Goal: Entertainment & Leisure: Consume media (video, audio)

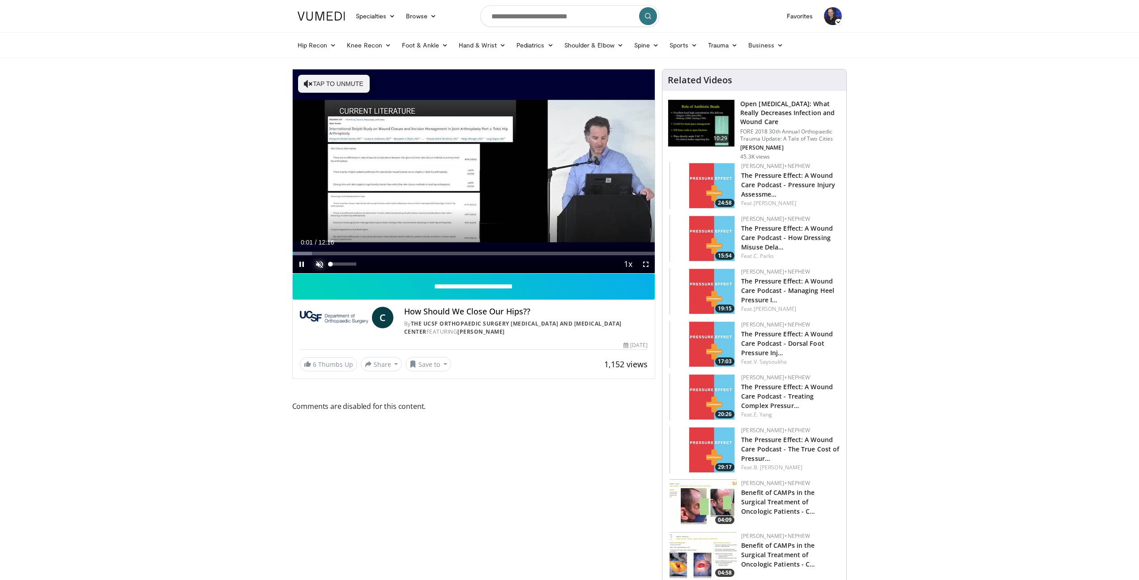
click at [315, 264] on span "Video Player" at bounding box center [320, 264] width 18 height 18
click at [353, 249] on div "Loaded : 5.41% 00:04 01:59" at bounding box center [474, 251] width 363 height 9
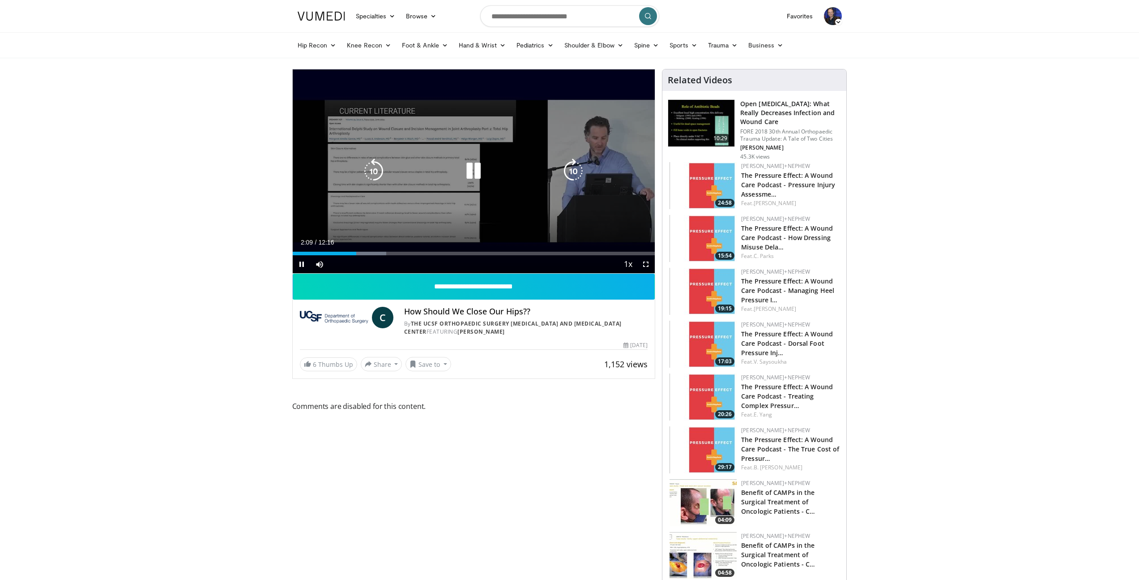
click at [497, 193] on div "10 seconds Tap to unmute" at bounding box center [474, 171] width 363 height 204
click at [395, 218] on div "10 seconds Tap to unmute" at bounding box center [474, 171] width 363 height 204
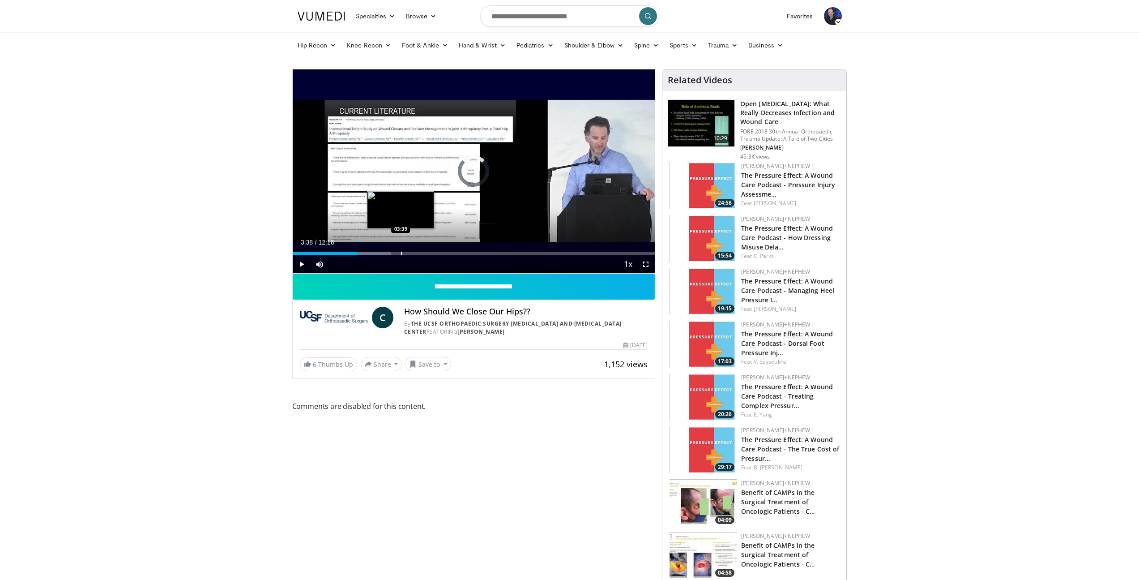
click at [401, 253] on div "Progress Bar" at bounding box center [401, 254] width 1 height 4
click at [412, 253] on div "Progress Bar" at bounding box center [412, 254] width 1 height 4
click at [436, 252] on div "Progress Bar" at bounding box center [436, 254] width 1 height 4
click at [451, 254] on div "Progress Bar" at bounding box center [451, 254] width 1 height 4
click at [645, 264] on span "Video Player" at bounding box center [646, 264] width 18 height 18
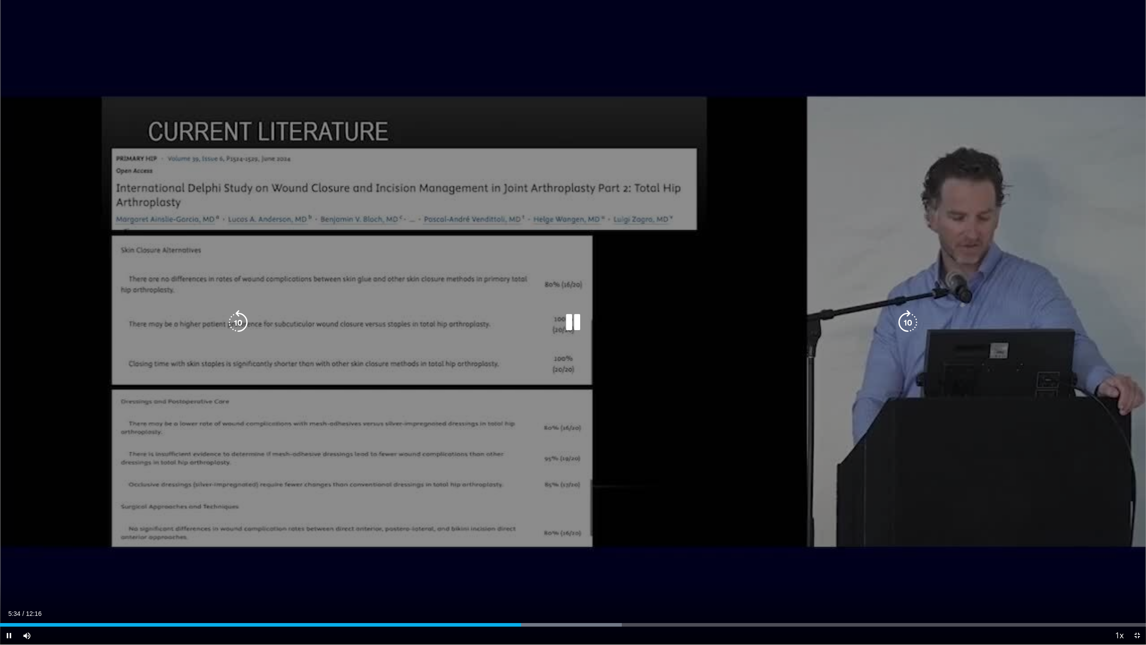
click at [378, 343] on div "10 seconds Tap to unmute" at bounding box center [573, 322] width 1146 height 644
click at [410, 433] on div "10 seconds Tap to unmute" at bounding box center [573, 322] width 1146 height 644
click at [414, 456] on div "10 seconds Tap to unmute" at bounding box center [573, 322] width 1146 height 644
click at [390, 417] on div "10 seconds Tap to unmute" at bounding box center [573, 322] width 1146 height 644
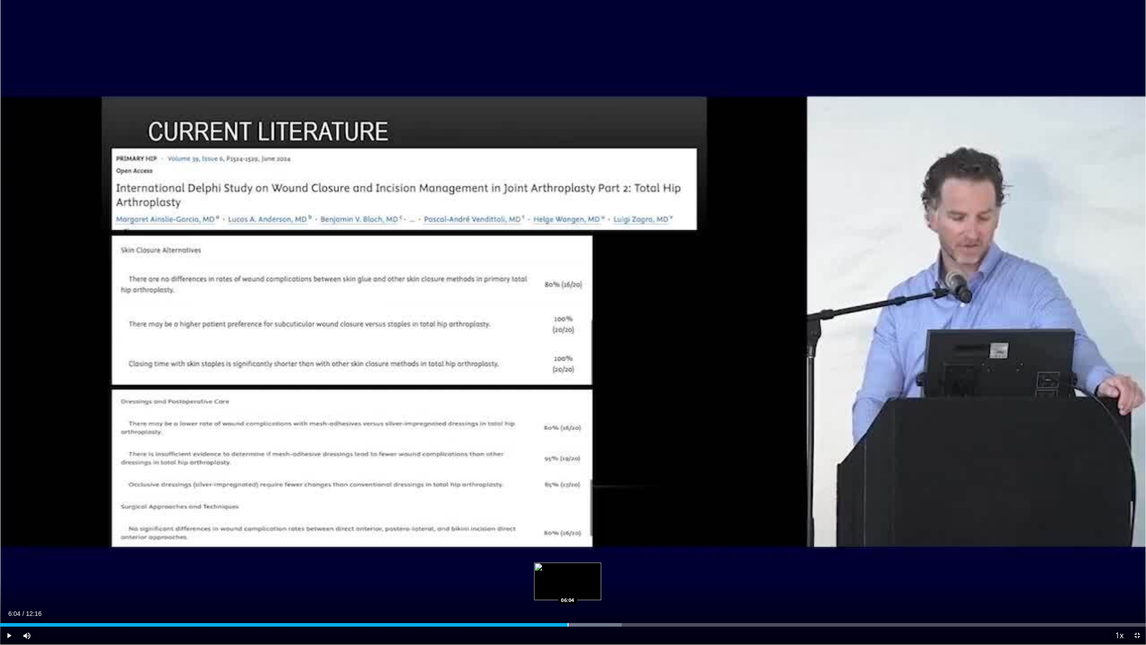
click at [568, 579] on div "Progress Bar" at bounding box center [568, 625] width 1 height 4
click at [608, 579] on video-js "**********" at bounding box center [573, 322] width 1146 height 645
click at [633, 579] on div "Progress Bar" at bounding box center [633, 625] width 1 height 4
click at [669, 579] on div "Loaded : 63.75% 07:08 07:08" at bounding box center [573, 625] width 1146 height 4
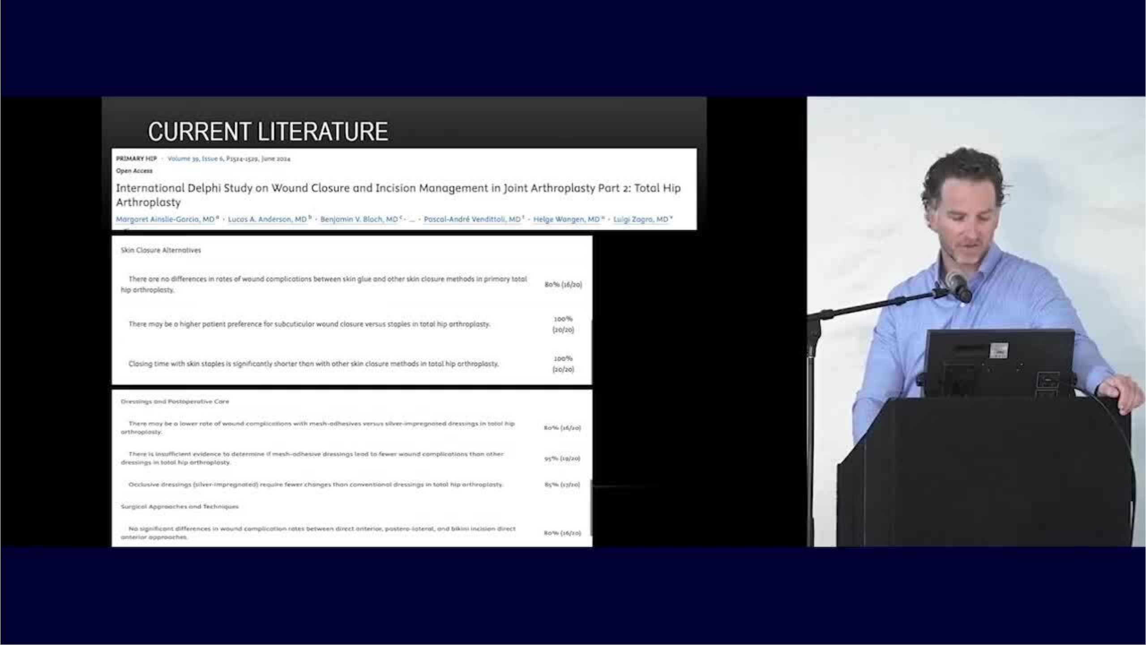
click at [710, 579] on video-js "**********" at bounding box center [573, 322] width 1146 height 645
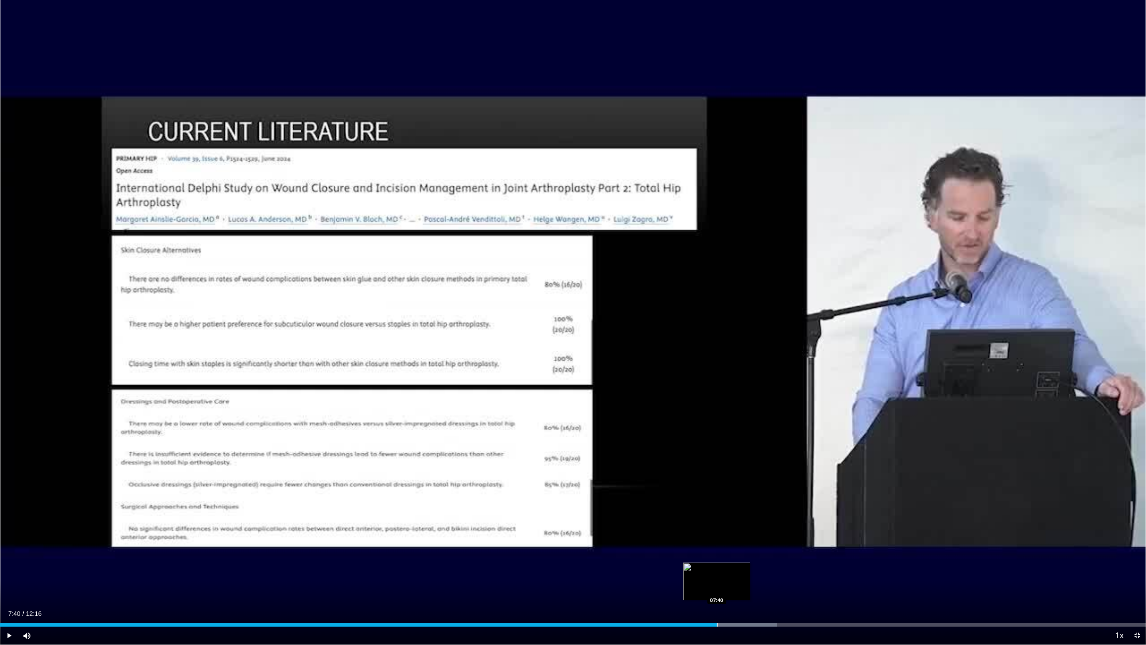
click at [717, 579] on div "Progress Bar" at bounding box center [717, 625] width 1 height 4
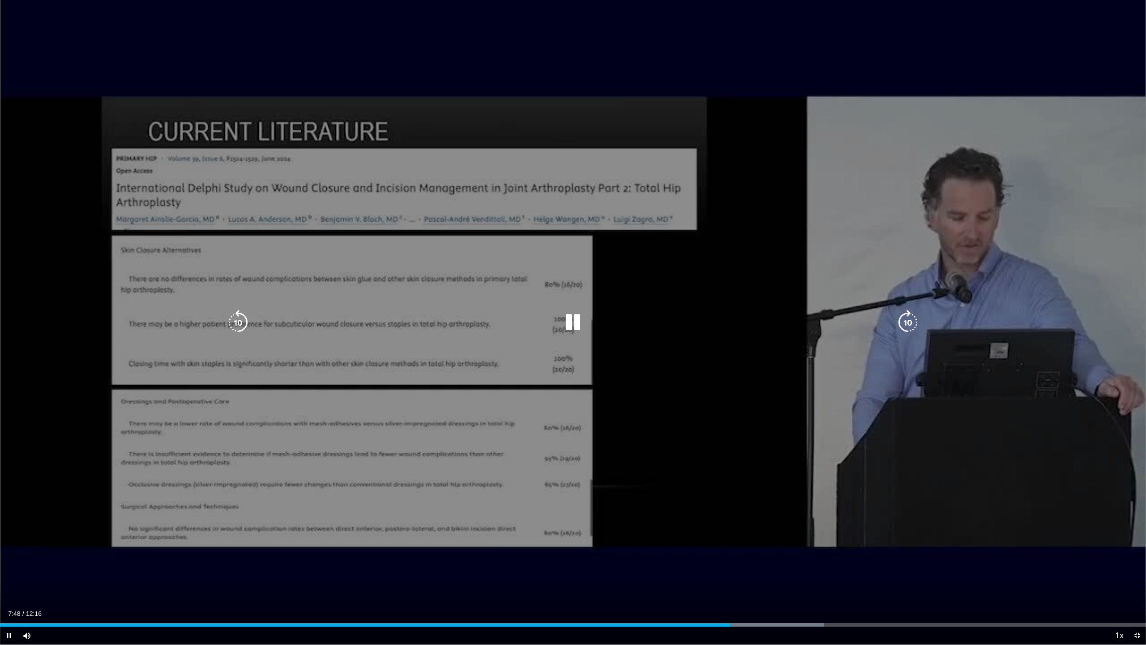
click at [478, 495] on div "10 seconds Tap to unmute" at bounding box center [573, 322] width 1146 height 644
click at [516, 483] on div "10 seconds Tap to unmute" at bounding box center [573, 322] width 1146 height 644
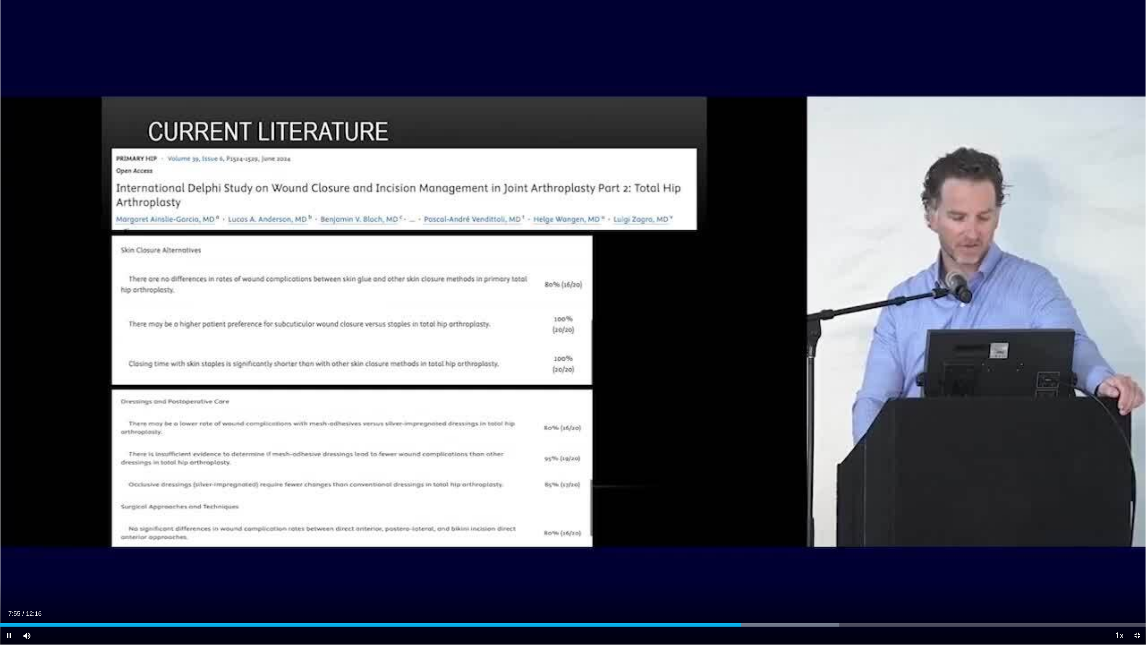
click at [773, 579] on div "Current Time 7:55 / Duration 12:16 Pause Skip Backward Skip Forward Mute 58% Lo…" at bounding box center [573, 635] width 1146 height 18
click at [781, 579] on div "Loaded : 73.24% 08:21 08:21" at bounding box center [573, 622] width 1146 height 9
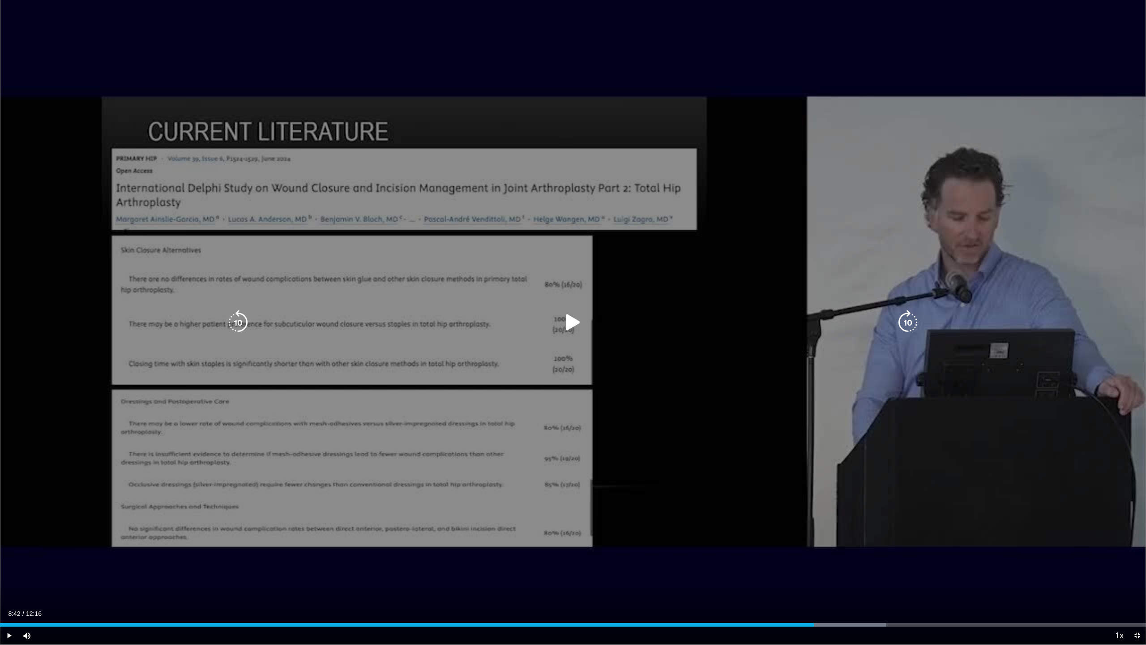
click at [815, 579] on div "Loaded : 77.31% 08:42 08:42" at bounding box center [573, 622] width 1146 height 9
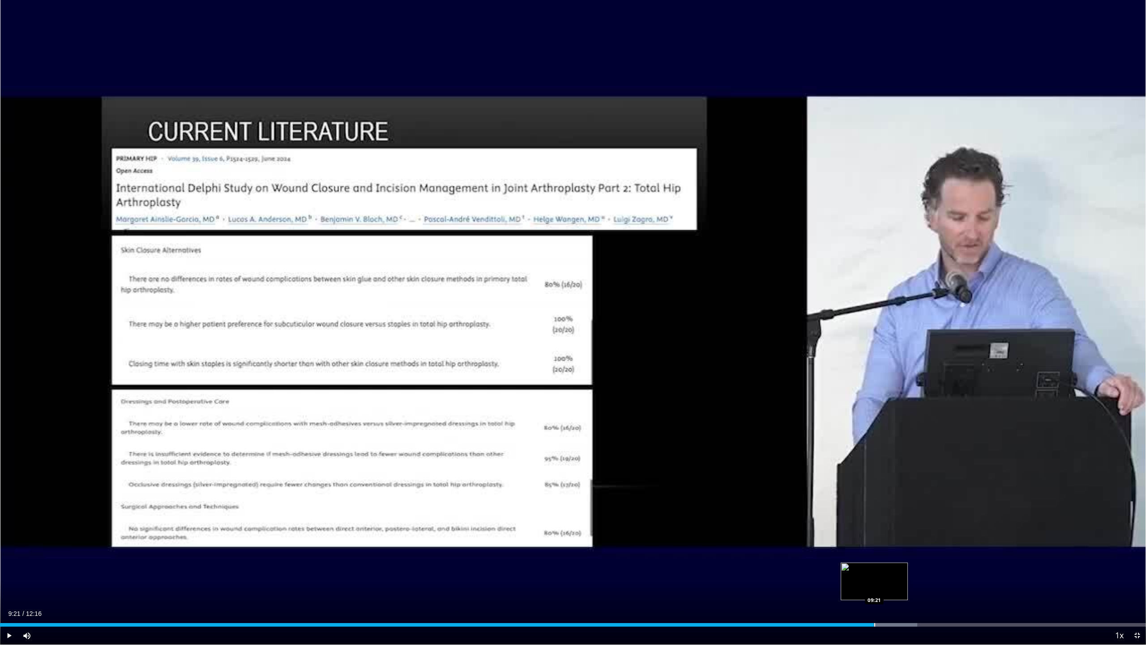
click at [874, 579] on div "Progress Bar" at bounding box center [843, 625] width 147 height 4
click at [911, 579] on div "Loaded : 85.45% 09:27 09:45" at bounding box center [573, 622] width 1146 height 9
click at [938, 579] on div "Progress Bar" at bounding box center [938, 625] width 1 height 4
click at [971, 579] on div "Progress Bar" at bounding box center [971, 625] width 1 height 4
click at [1014, 579] on div "Progress Bar" at bounding box center [1013, 625] width 150 height 4
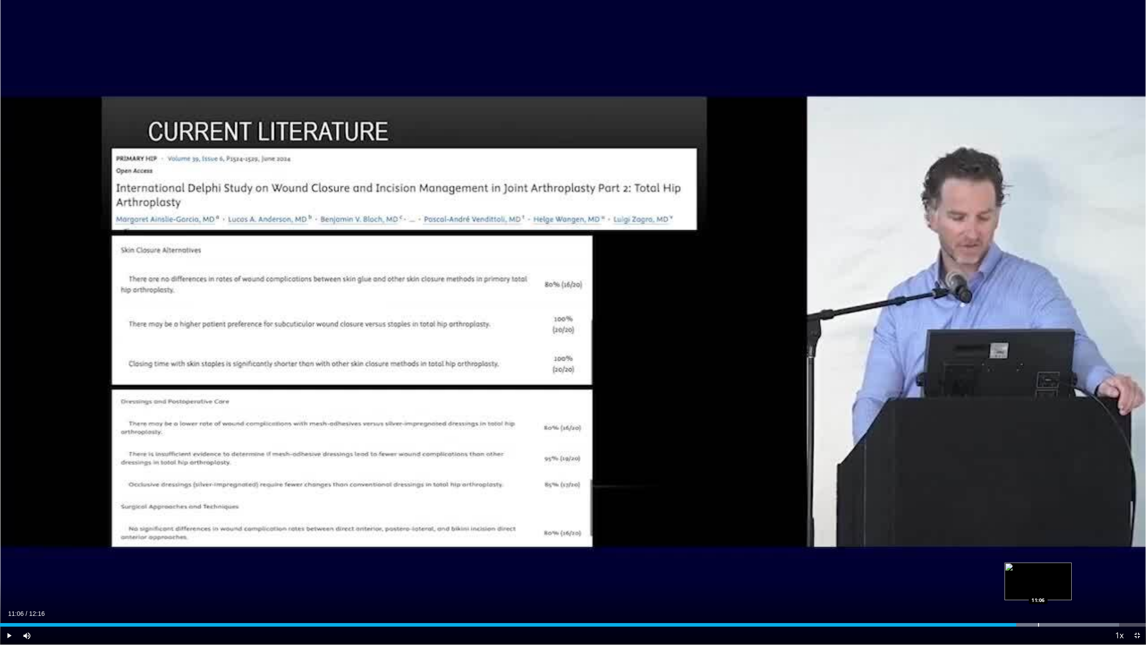
click at [1038, 579] on div "Progress Bar" at bounding box center [1038, 625] width 1 height 4
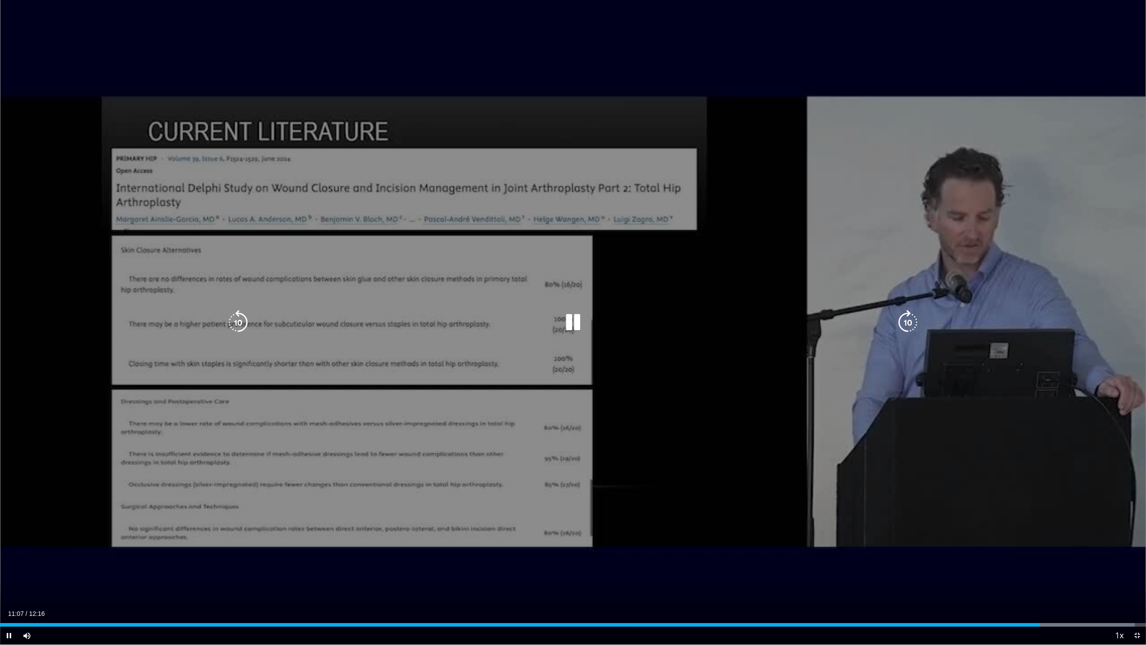
click at [936, 529] on div "10 seconds Tap to unmute" at bounding box center [573, 322] width 1146 height 644
click at [467, 406] on div "10 seconds Tap to unmute" at bounding box center [573, 322] width 1146 height 644
click at [496, 413] on div "10 seconds Tap to unmute" at bounding box center [573, 322] width 1146 height 644
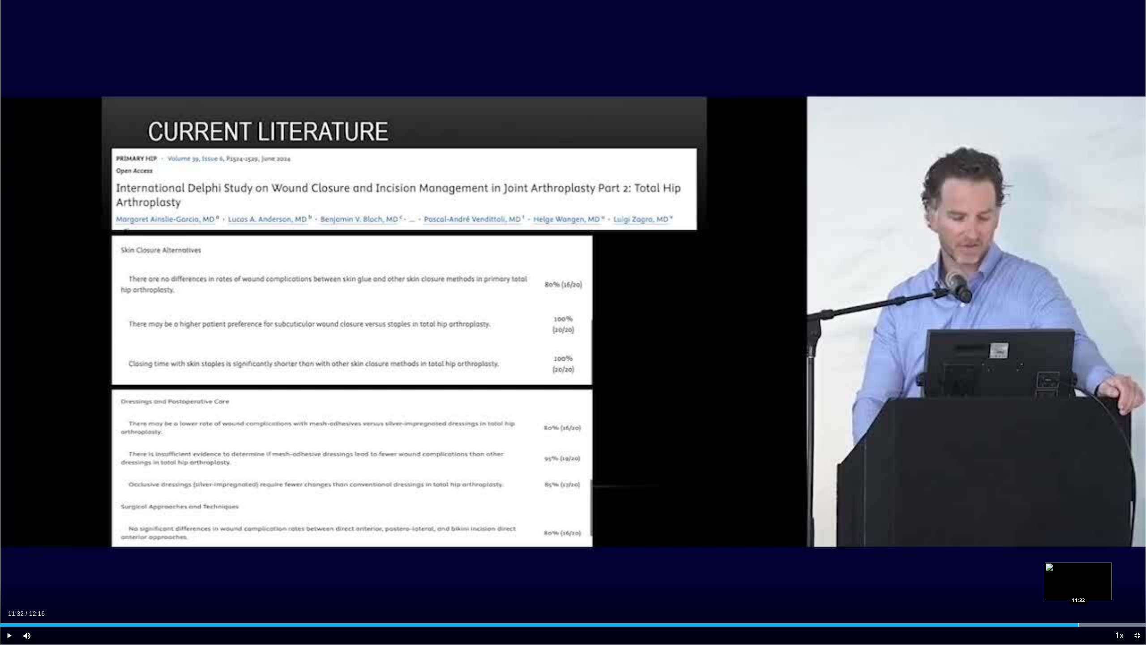
click at [1078, 579] on div "Progress Bar" at bounding box center [1078, 625] width 1 height 4
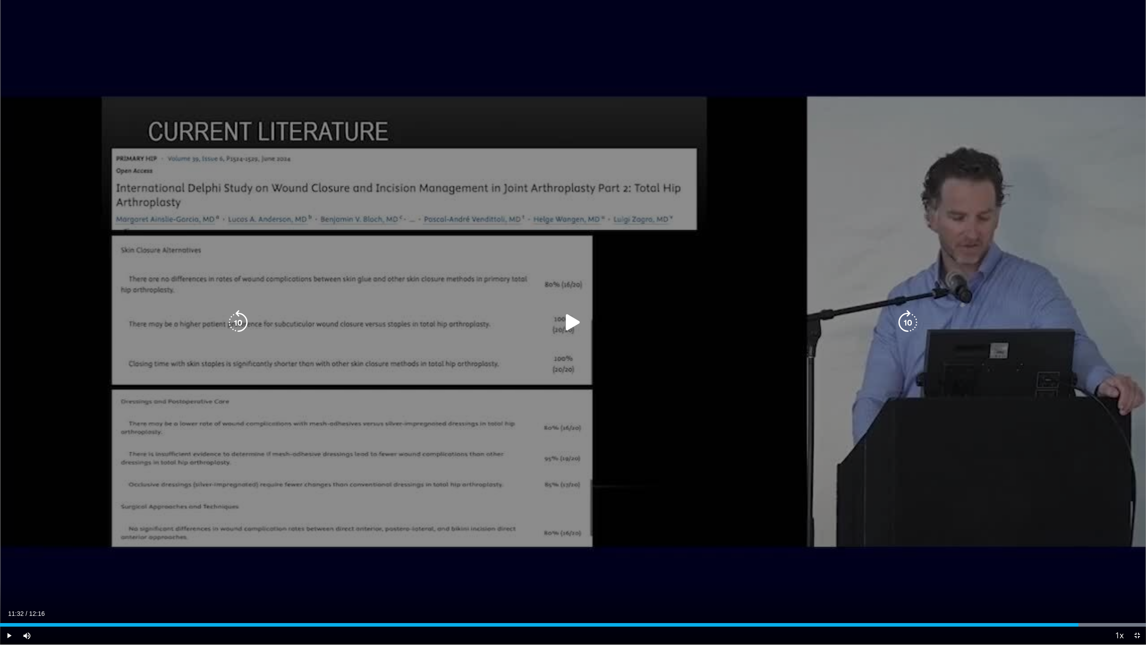
click at [790, 508] on div "10 seconds Tap to unmute" at bounding box center [573, 322] width 1146 height 644
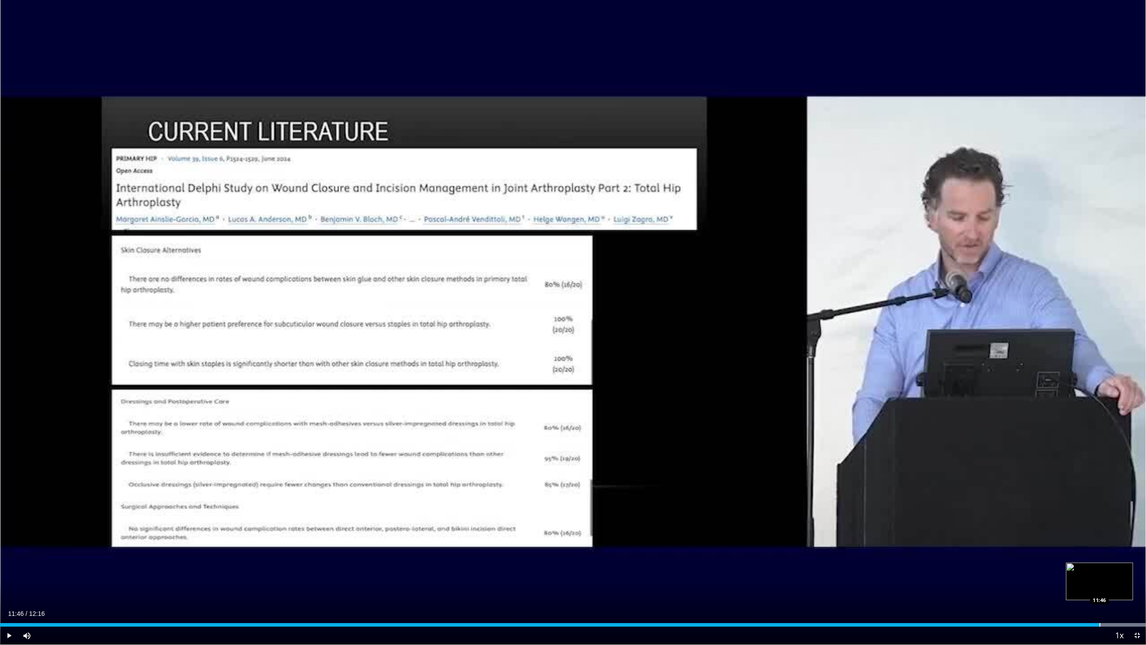
click at [1100, 579] on div "Progress Bar" at bounding box center [1099, 625] width 1 height 4
click at [73, 579] on div "Loaded : 100.00% 11:50 00:46" at bounding box center [573, 622] width 1146 height 9
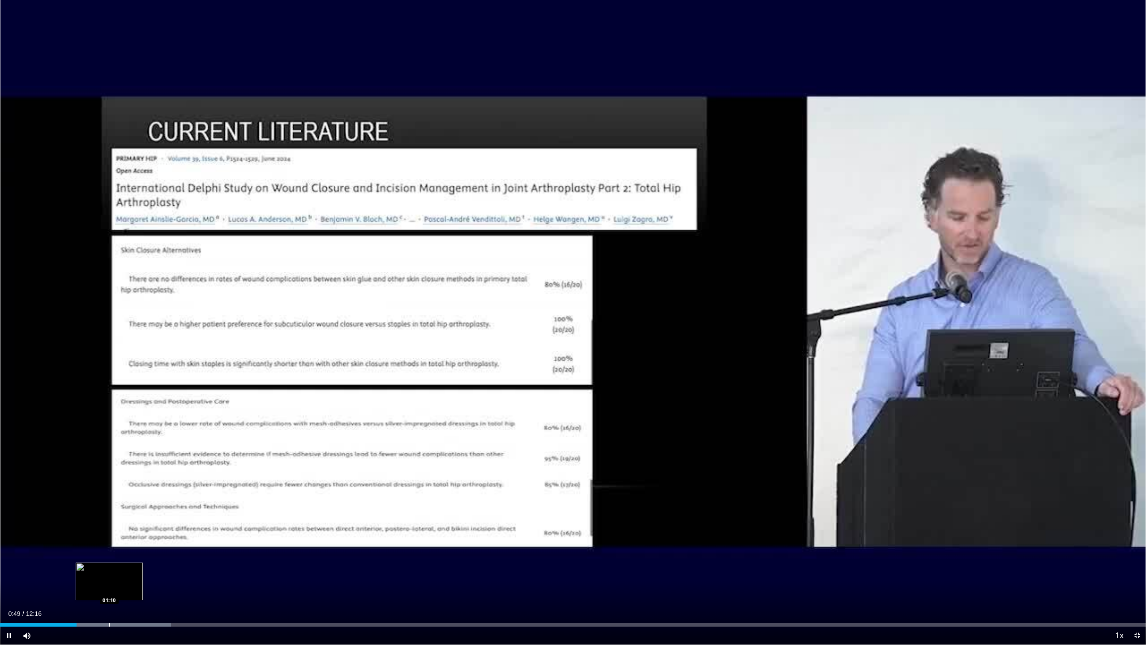
click at [109, 579] on div "Progress Bar" at bounding box center [116, 625] width 108 height 4
click at [133, 579] on div "Progress Bar" at bounding box center [133, 625] width 1 height 4
click at [167, 579] on div "Loaded : 21.69% 01:30 01:47" at bounding box center [573, 622] width 1146 height 9
click at [222, 579] on div "Loaded : 24.41% 01:54 02:23" at bounding box center [573, 625] width 1146 height 4
click at [252, 579] on div "Loaded : 28.48% 02:41 02:41" at bounding box center [573, 622] width 1146 height 9
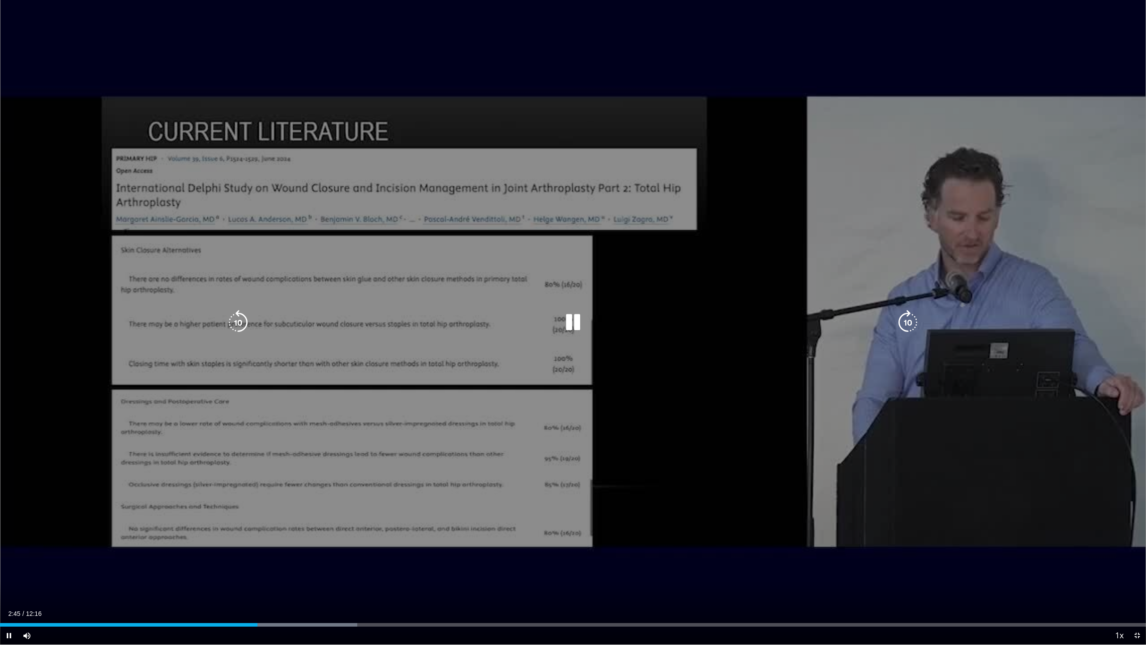
click at [404, 566] on div "10 seconds Tap to unmute" at bounding box center [573, 322] width 1146 height 644
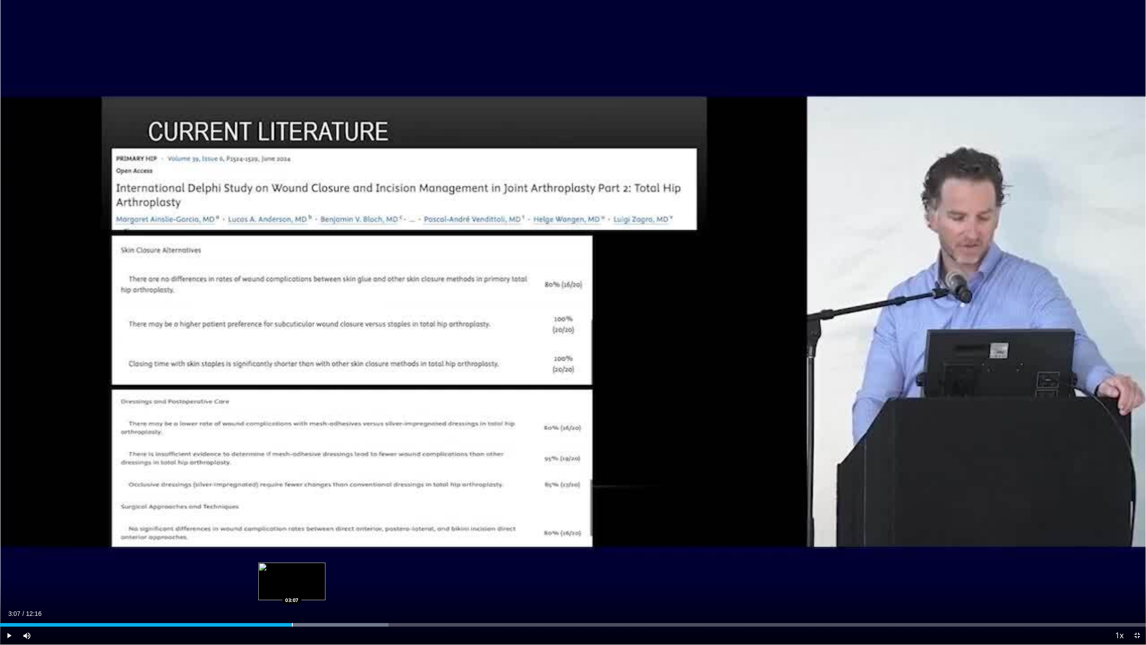
click at [292, 579] on div "Loaded : 33.90% 03:07 03:07" at bounding box center [573, 622] width 1146 height 9
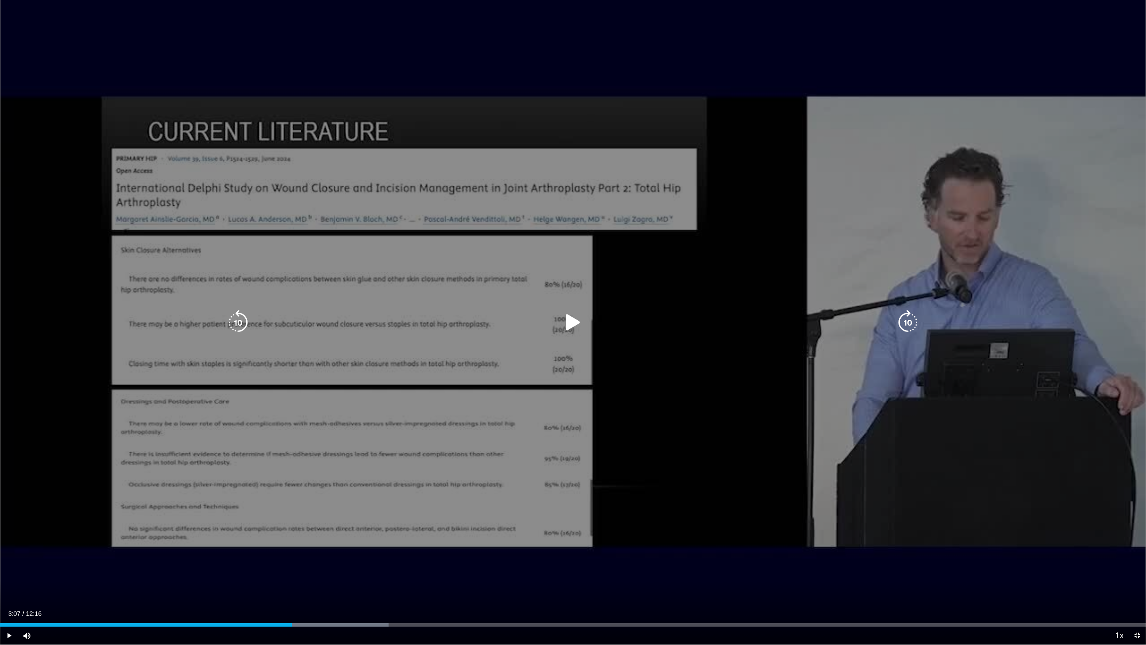
click at [444, 542] on div "10 seconds Tap to unmute" at bounding box center [573, 322] width 1146 height 644
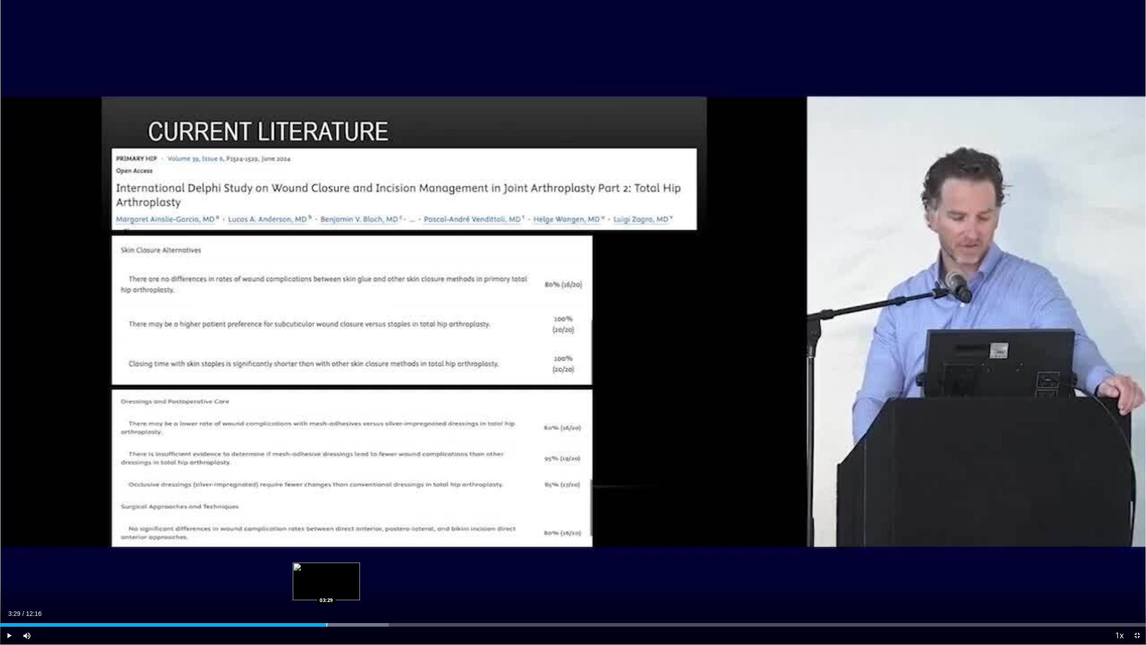
click at [327, 579] on div "Progress Bar" at bounding box center [326, 625] width 1 height 4
click at [356, 579] on div "Progress Bar" at bounding box center [355, 625] width 1 height 4
click at [394, 579] on div "Loaded : 37.97% 04:13 04:10" at bounding box center [573, 622] width 1146 height 9
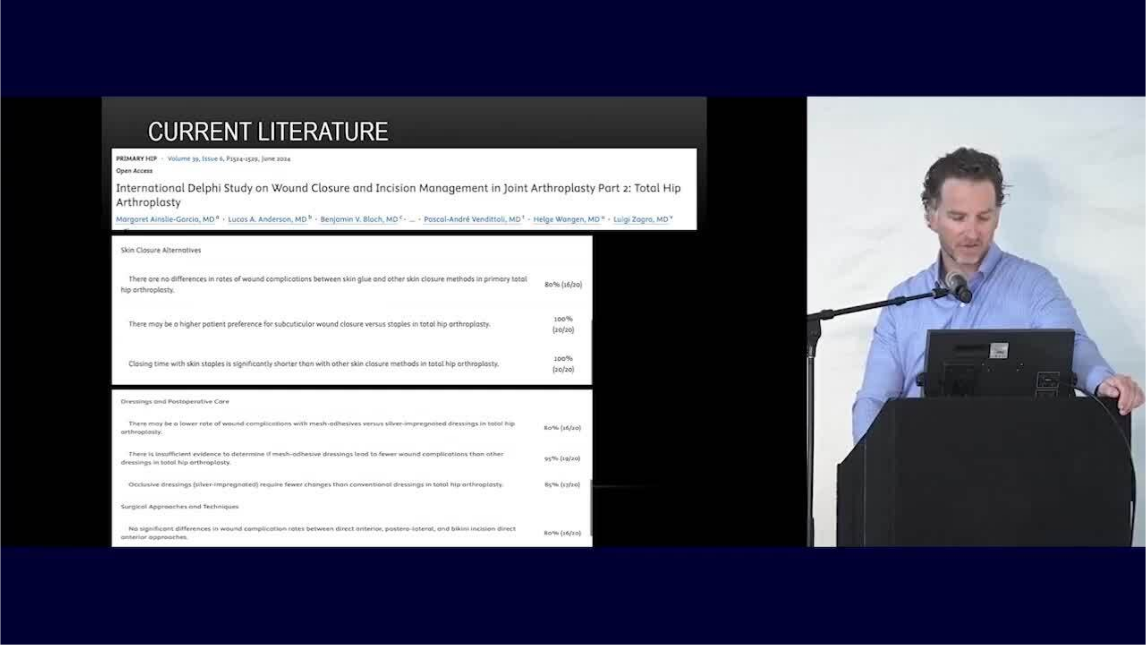
click at [422, 579] on div "10 seconds Tap to unmute" at bounding box center [573, 322] width 1146 height 644
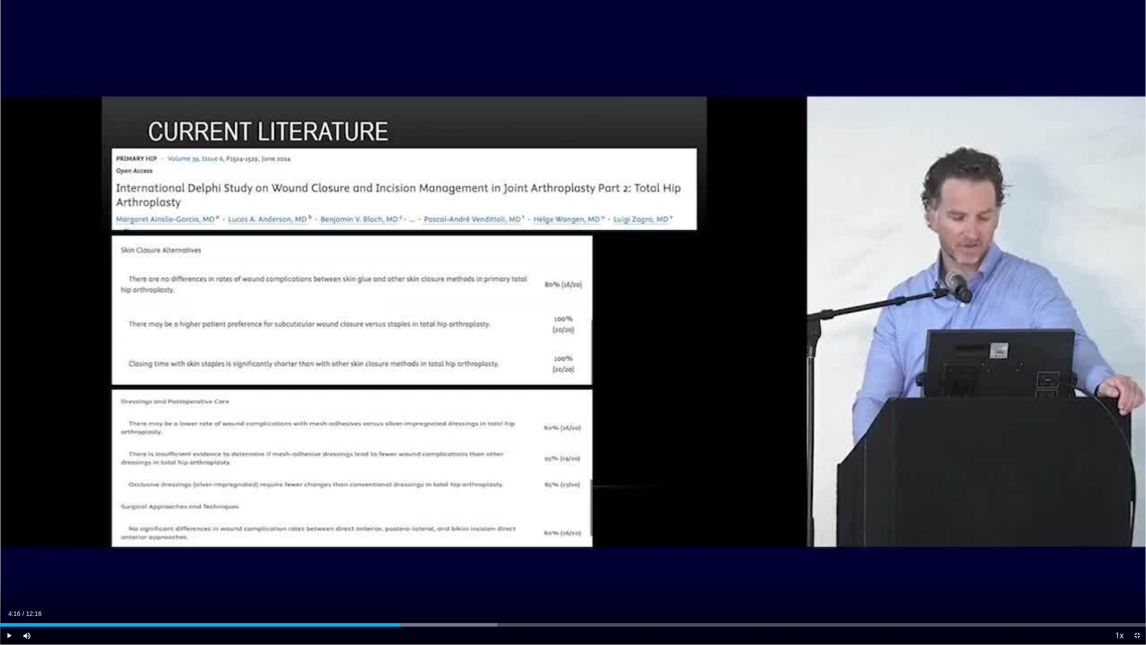
click at [429, 579] on div "Current Time 4:16 / Duration 12:16" at bounding box center [573, 613] width 1146 height 8
drag, startPoint x: 434, startPoint y: 620, endPoint x: 458, endPoint y: 624, distance: 24.8
click at [433, 579] on div "Loaded : 43.40% 04:38 04:38" at bounding box center [573, 622] width 1146 height 9
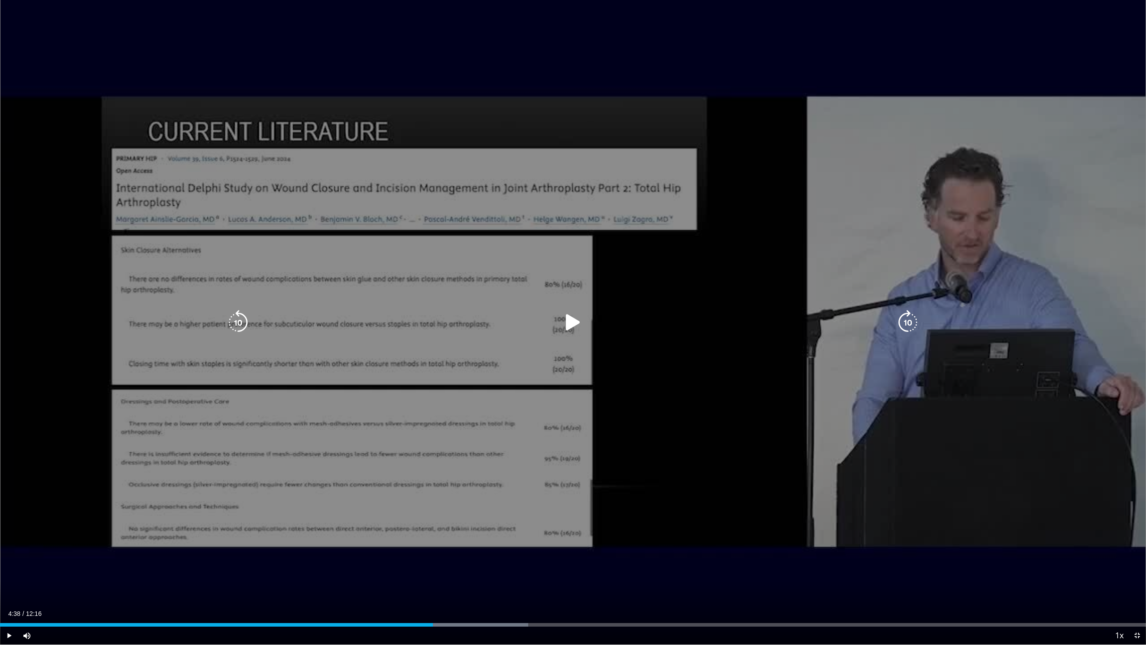
click at [501, 579] on div "10 seconds Tap to unmute" at bounding box center [573, 322] width 1146 height 644
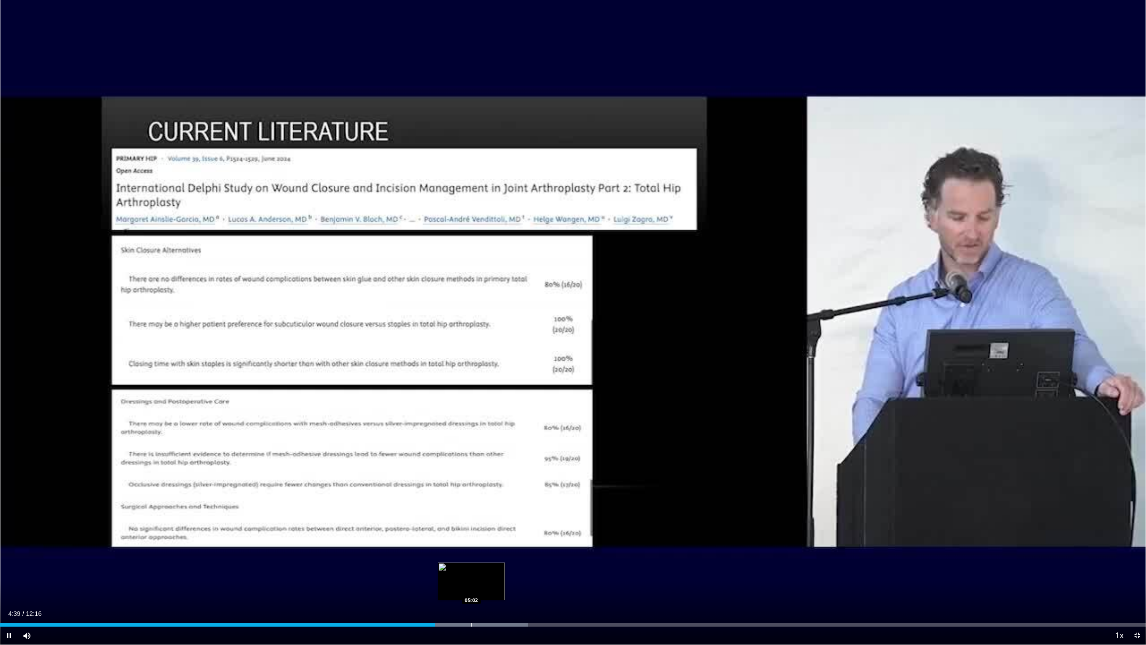
click at [472, 579] on div "Progress Bar" at bounding box center [471, 625] width 1 height 4
click at [516, 579] on div "Loaded : 50.18% 05:31 05:32" at bounding box center [573, 622] width 1146 height 9
click at [1031, 579] on div "Loaded : 54.25% 05:33 11:02" at bounding box center [573, 622] width 1146 height 9
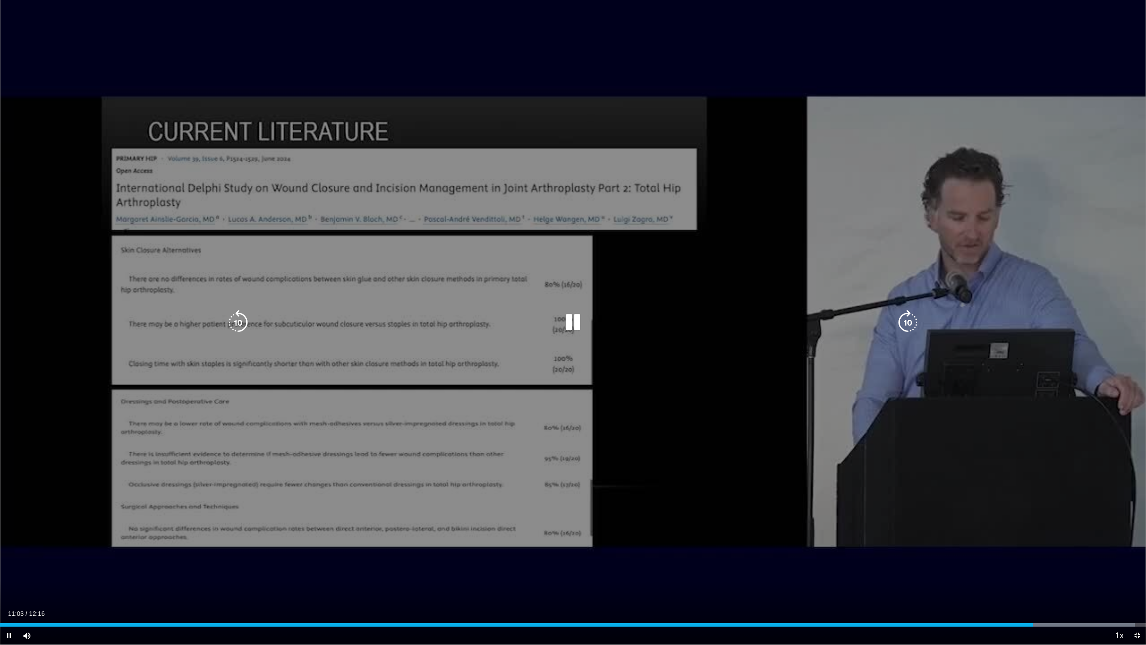
click at [612, 491] on div "10 seconds Tap to unmute" at bounding box center [573, 322] width 1146 height 644
click at [575, 321] on icon "Video Player" at bounding box center [572, 322] width 25 height 25
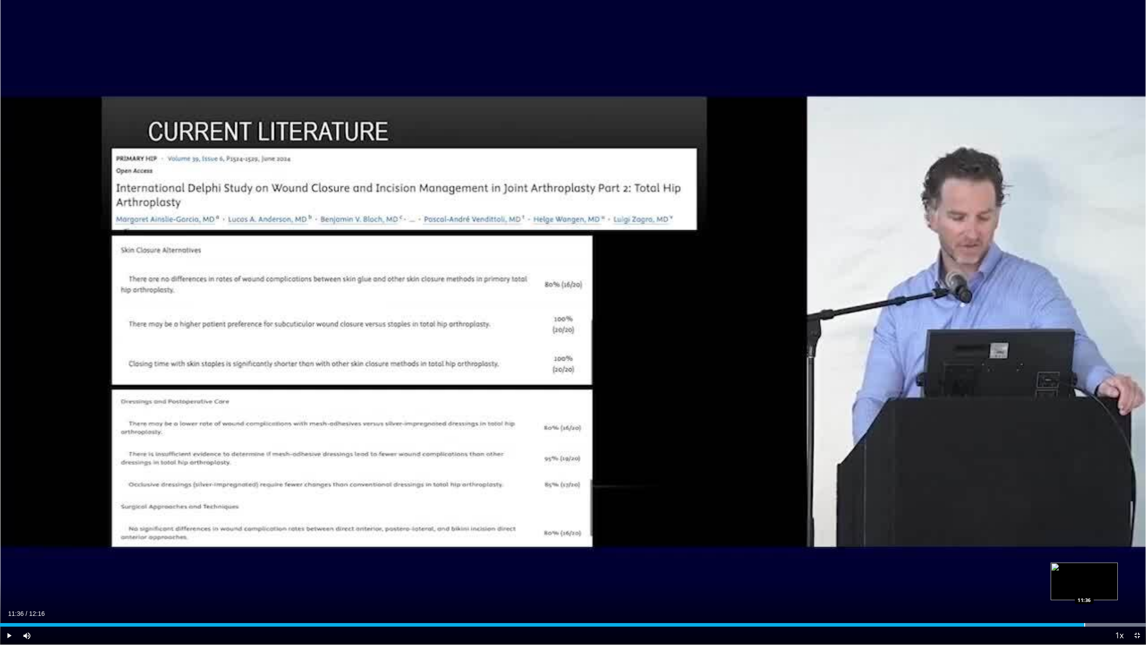
click at [1084, 579] on div "Progress Bar" at bounding box center [1084, 625] width 1 height 4
click at [1094, 579] on div "Progress Bar" at bounding box center [1094, 625] width 1 height 4
click at [1135, 579] on span "Video Player" at bounding box center [1137, 635] width 18 height 18
